Goal: Download file/media

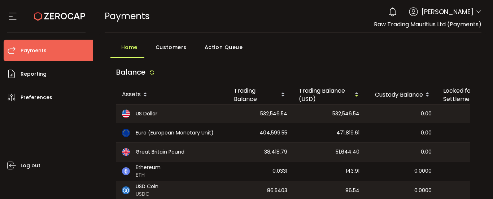
click at [477, 8] on div "0 [PERSON_NAME]" at bounding box center [433, 12] width 97 height 16
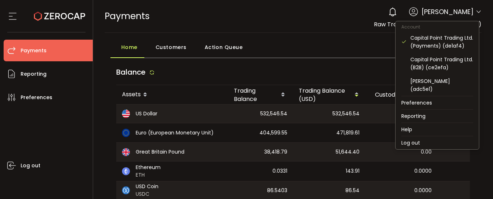
click at [476, 12] on icon at bounding box center [478, 12] width 6 height 6
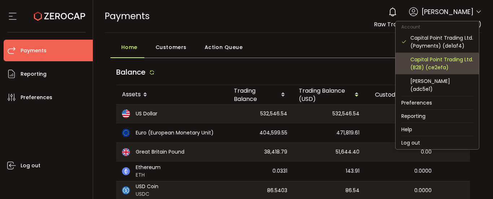
click at [447, 68] on div "Capital Point Trading Ltd. (B2B) (ce2efa)" at bounding box center [441, 64] width 63 height 16
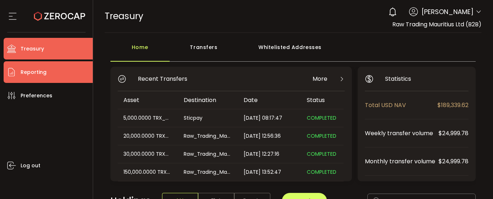
click at [40, 72] on span "Reporting" at bounding box center [34, 72] width 26 height 10
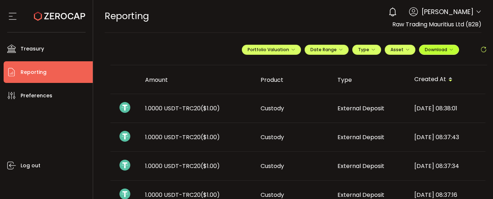
click at [432, 52] on span "Download" at bounding box center [439, 50] width 28 height 6
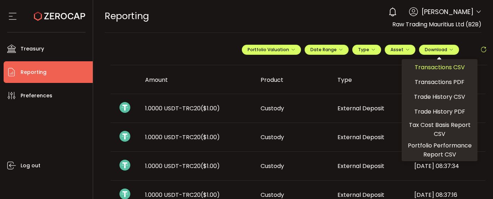
click at [440, 68] on span "Transactions CSV" at bounding box center [439, 67] width 50 height 9
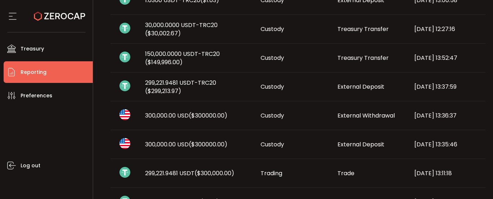
scroll to position [508, 0]
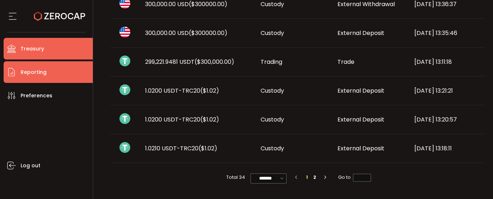
click at [63, 51] on li "Treasury" at bounding box center [48, 49] width 89 height 22
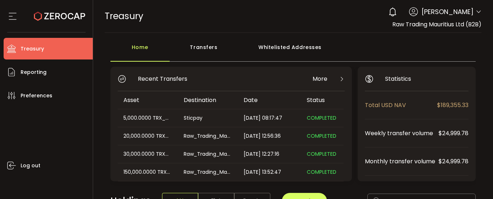
click at [205, 48] on div "Transfers" at bounding box center [204, 51] width 69 height 22
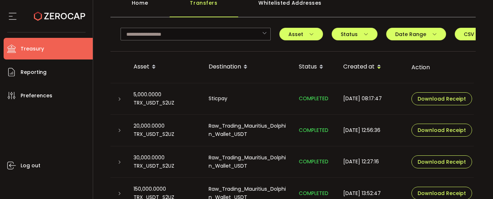
scroll to position [8, 0]
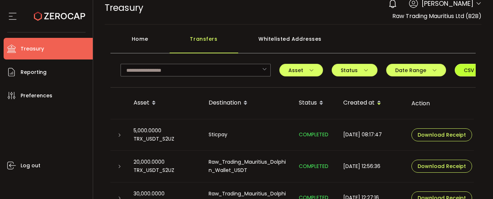
click at [464, 73] on span "CSV" at bounding box center [474, 70] width 21 height 5
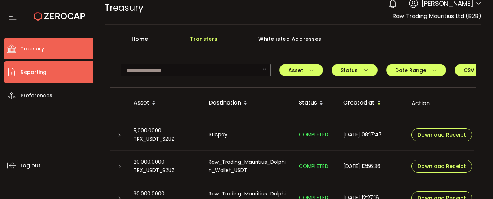
click at [30, 71] on span "Reporting" at bounding box center [34, 72] width 26 height 10
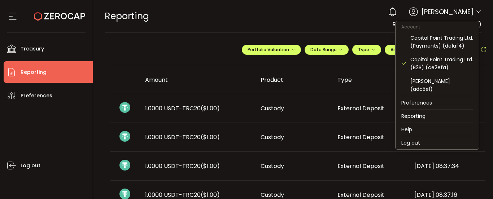
click at [478, 11] on icon at bounding box center [478, 12] width 6 height 6
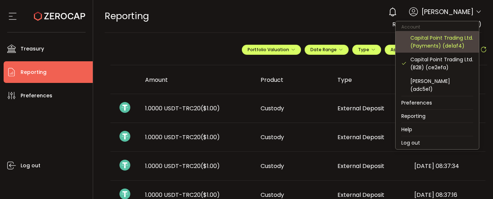
click at [451, 46] on div "Capital Point Trading Ltd. (Payments) (de1af4)" at bounding box center [441, 42] width 63 height 16
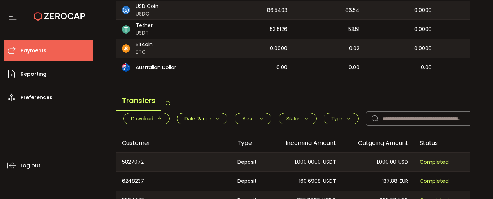
scroll to position [216, 0]
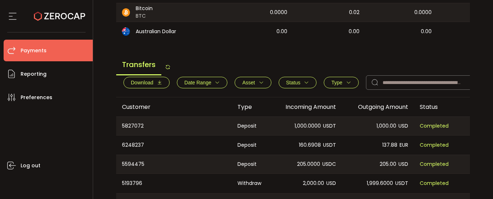
click at [158, 85] on icon "button" at bounding box center [159, 82] width 5 height 5
